Goal: Task Accomplishment & Management: Manage account settings

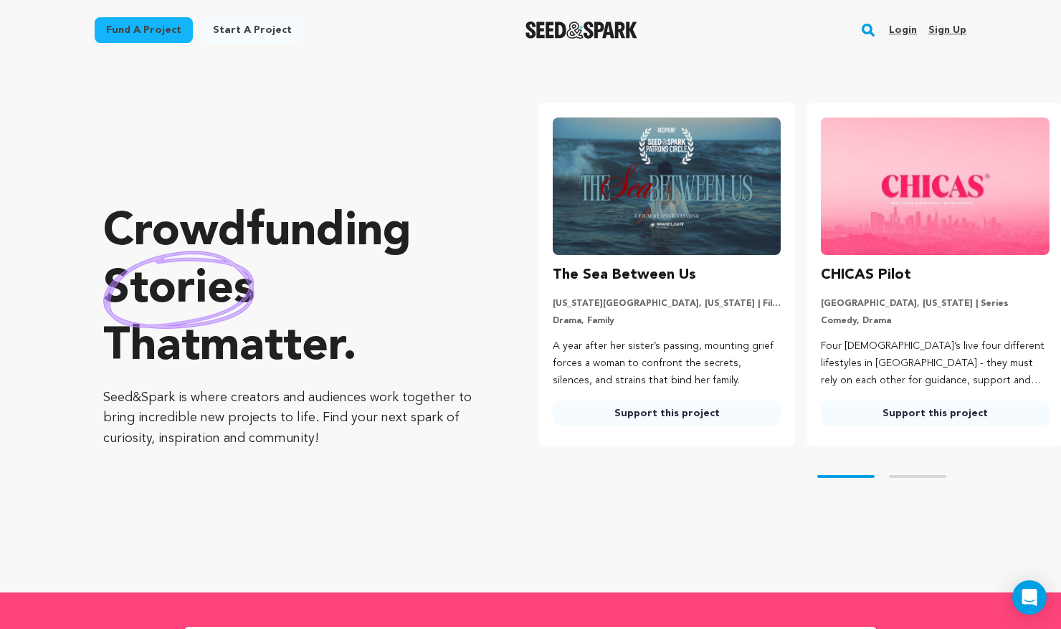
click at [902, 25] on link "Login" at bounding box center [903, 30] width 28 height 23
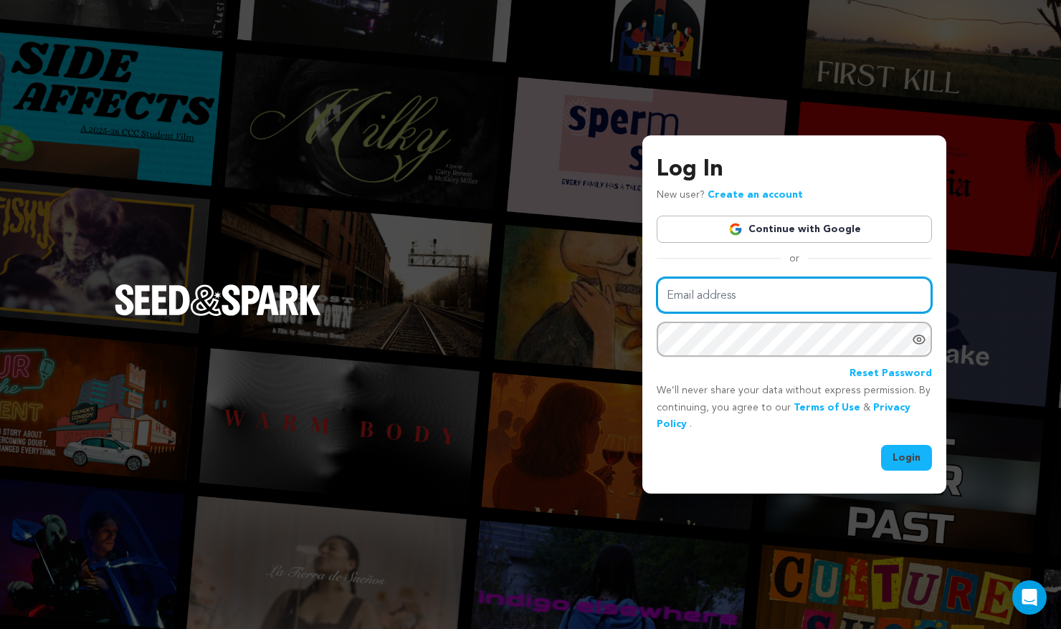
type input "[PERSON_NAME][EMAIL_ADDRESS][PERSON_NAME][DOMAIN_NAME]"
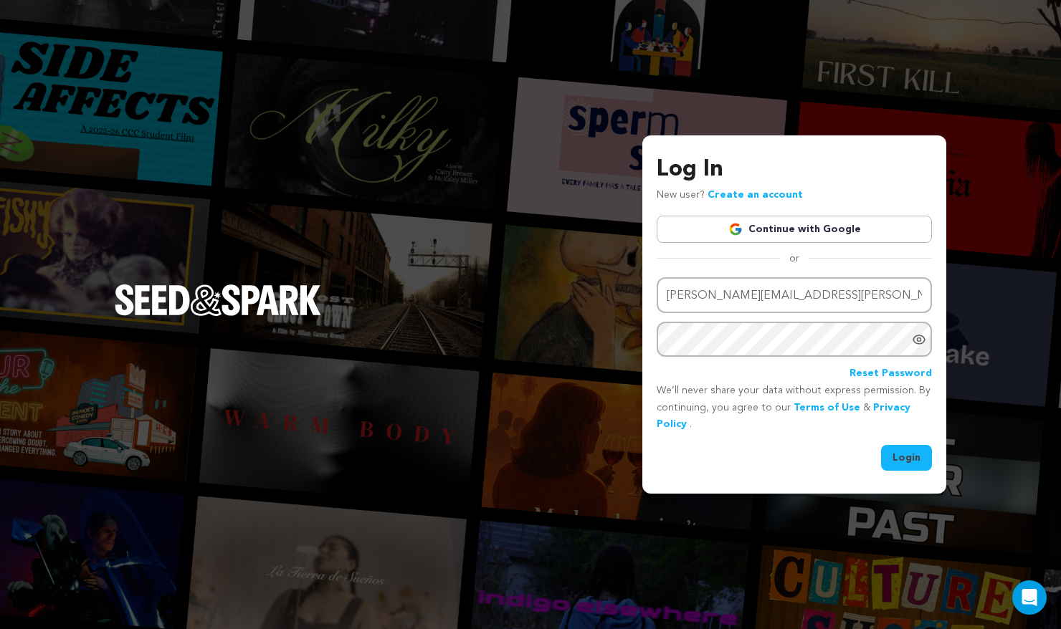
click at [914, 455] on button "Login" at bounding box center [906, 458] width 51 height 26
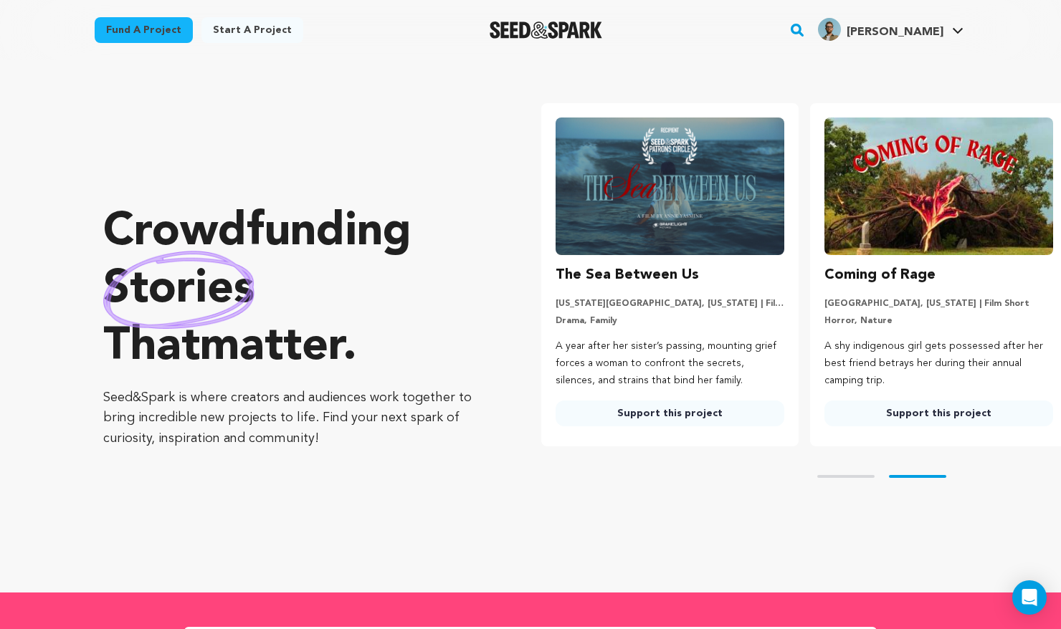
scroll to position [0, 280]
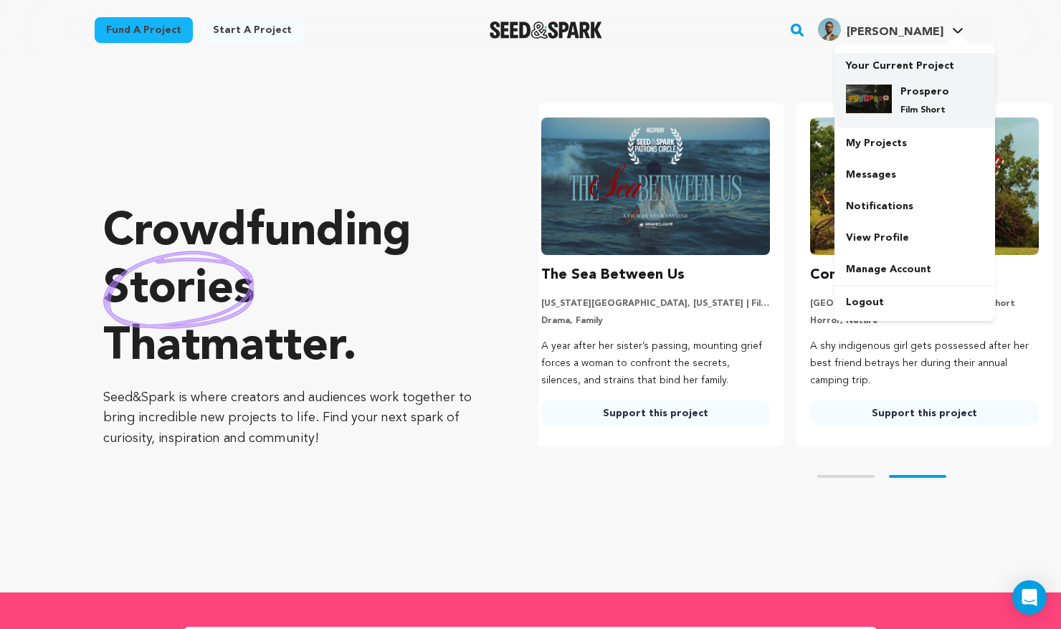
click at [917, 100] on div "Prospero Film Short" at bounding box center [926, 101] width 69 height 32
